Goal: Task Accomplishment & Management: Manage account settings

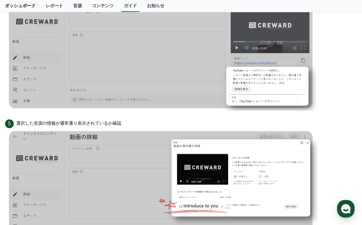
click at [26, 6] on link "ダッシュボード" at bounding box center [20, 6] width 41 height 12
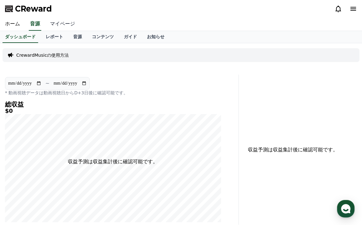
click at [59, 24] on link "マイページ" at bounding box center [62, 24] width 35 height 13
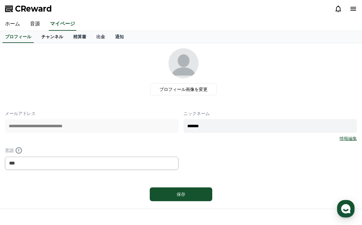
click at [56, 37] on link "チャンネル" at bounding box center [52, 37] width 32 height 12
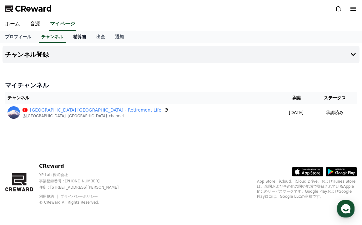
click at [76, 36] on link "精算書" at bounding box center [79, 37] width 23 height 12
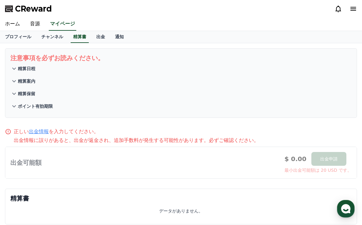
click at [33, 132] on link "出金情報" at bounding box center [39, 131] width 20 height 6
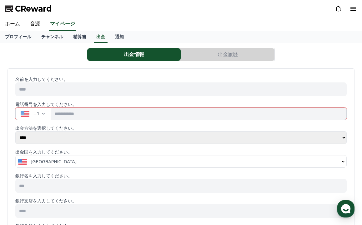
select select "******"
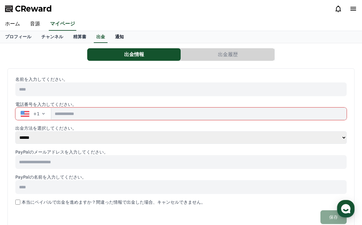
click at [112, 35] on link "通知" at bounding box center [119, 37] width 19 height 12
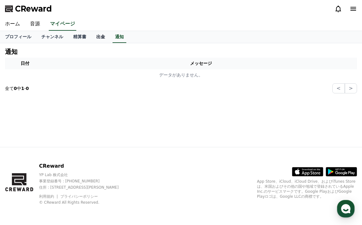
click at [96, 35] on link "出金" at bounding box center [100, 37] width 19 height 12
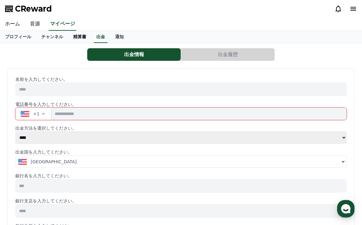
click at [77, 35] on link "精算書" at bounding box center [79, 37] width 23 height 12
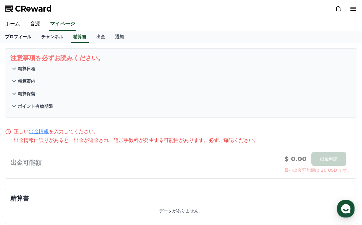
click at [24, 35] on link "プロフィール" at bounding box center [18, 37] width 36 height 12
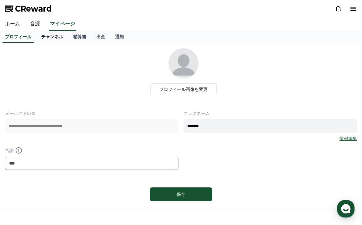
click at [42, 36] on link "チャンネル" at bounding box center [52, 37] width 32 height 12
